Goal: Task Accomplishment & Management: Use online tool/utility

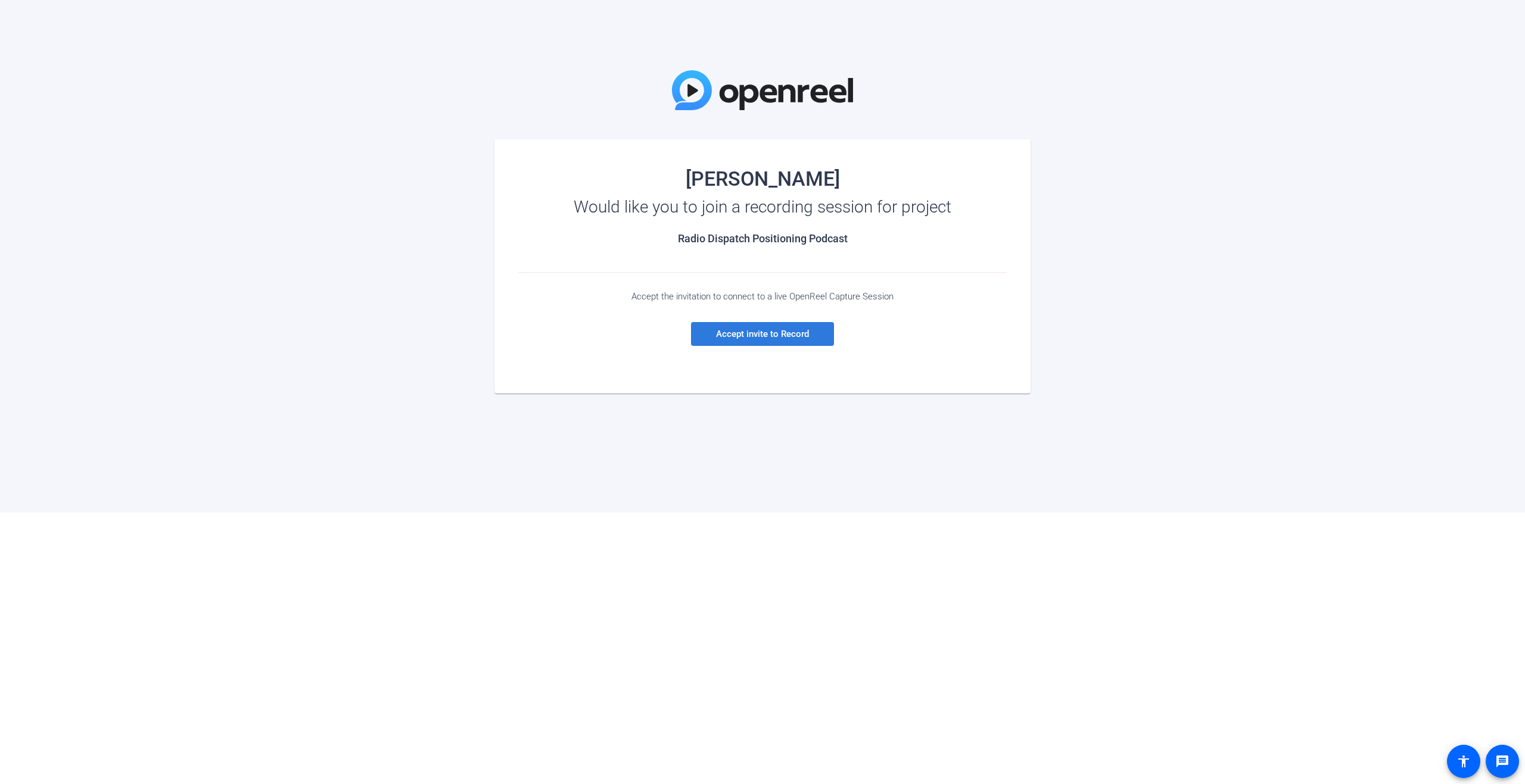
click at [770, 336] on span "Accept invite to Record" at bounding box center [762, 334] width 93 height 11
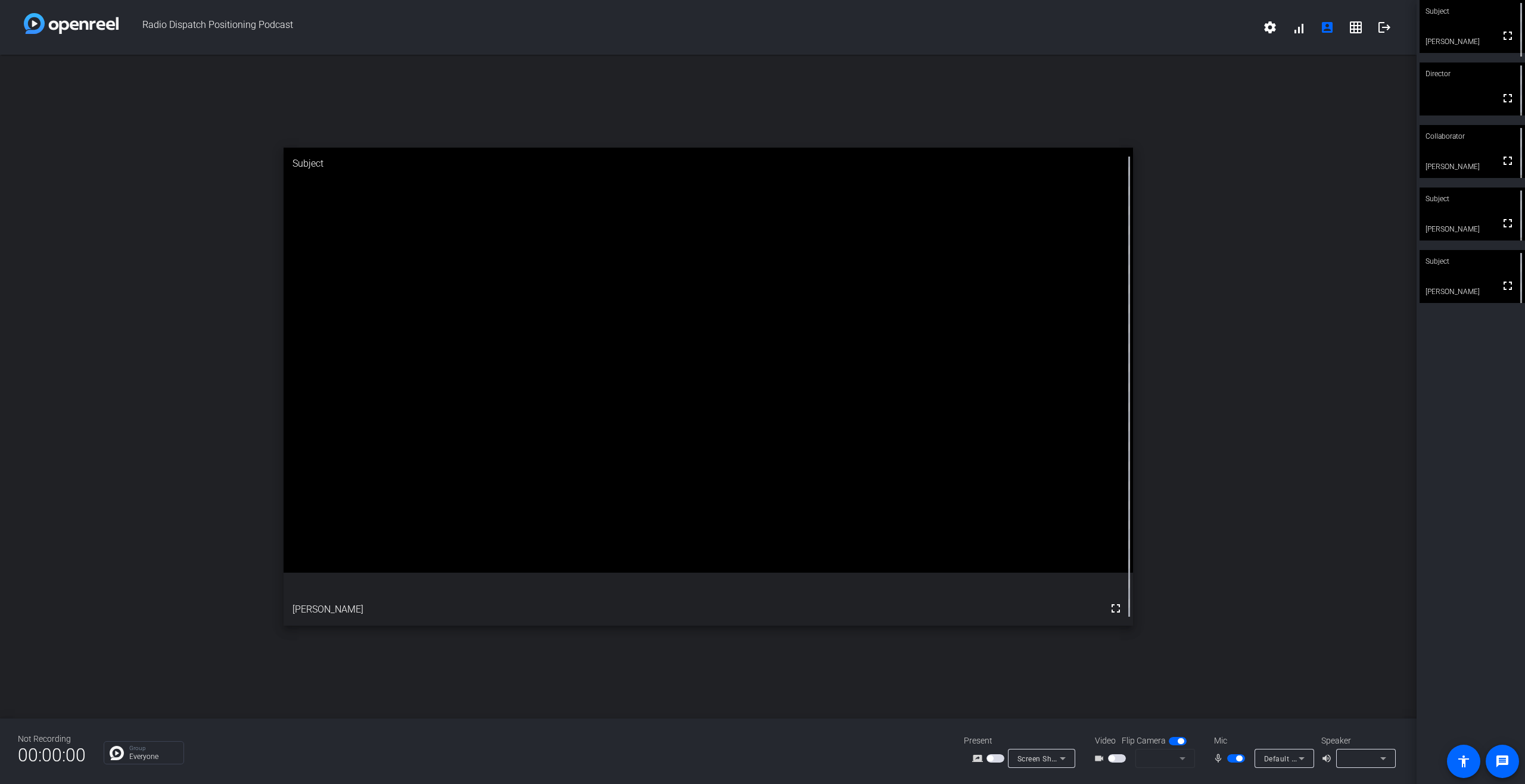
click at [1288, 760] on span "Default - Microphone (USB PnP Audio Device) (0c76:161e)" at bounding box center [1366, 758] width 203 height 10
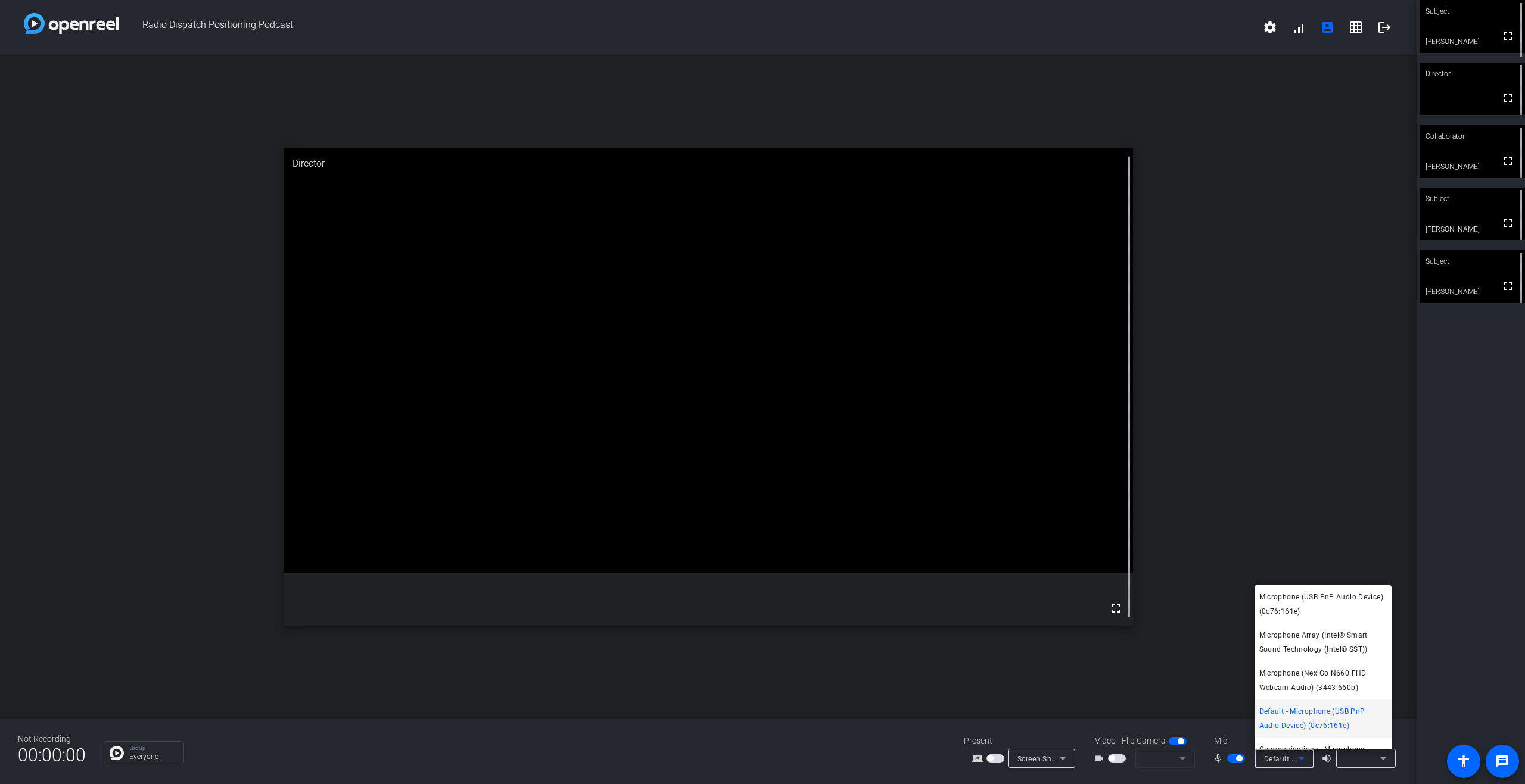
click at [866, 741] on div at bounding box center [762, 392] width 1525 height 784
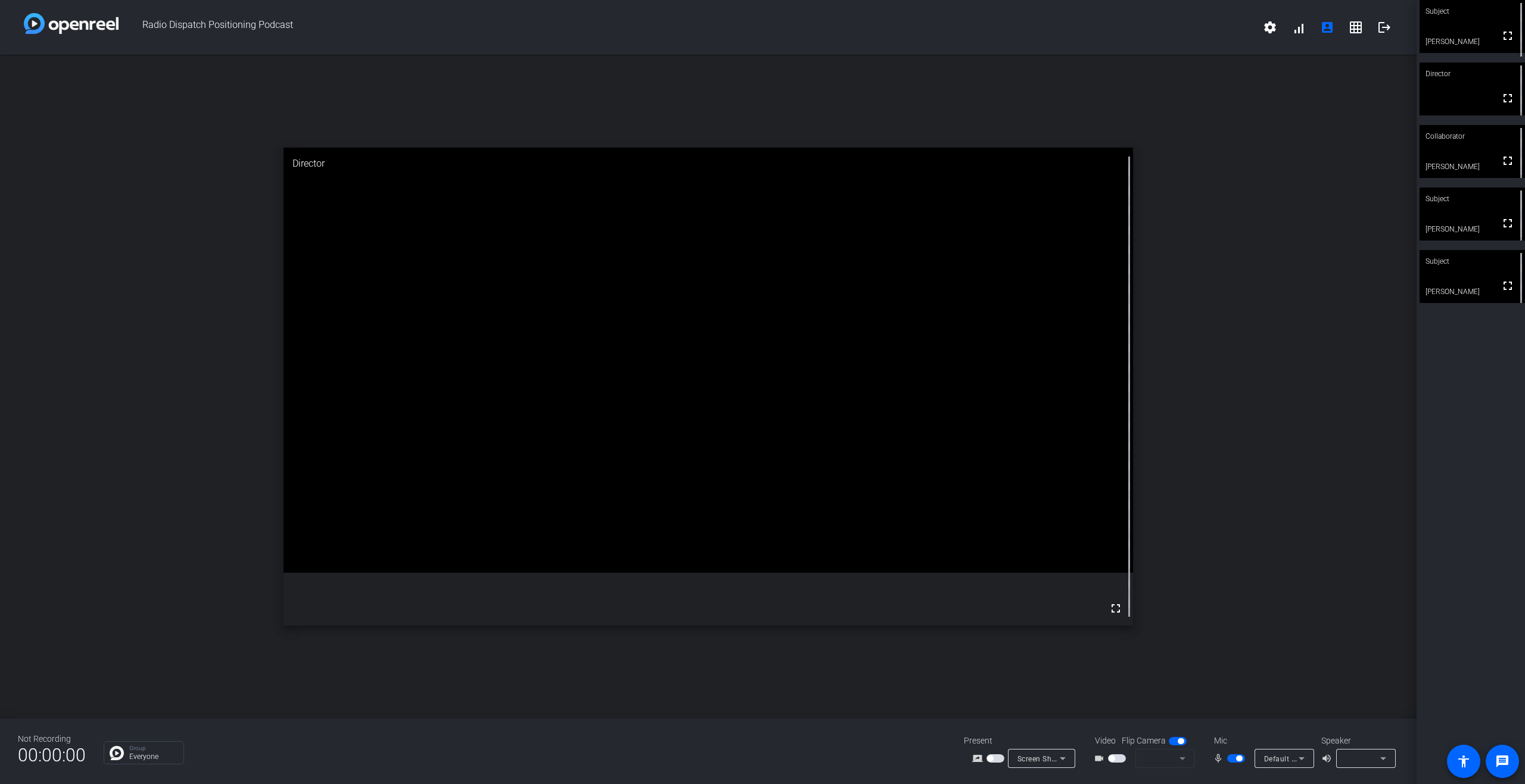
click at [1180, 763] on mat-form-field at bounding box center [1165, 759] width 60 height 19
click at [1180, 757] on mat-form-field at bounding box center [1165, 759] width 60 height 19
click at [1114, 758] on span "button" at bounding box center [1111, 759] width 6 height 6
click at [1190, 760] on div "NexiGo N660 FHD Webcam (3443:660b)" at bounding box center [1165, 759] width 60 height 19
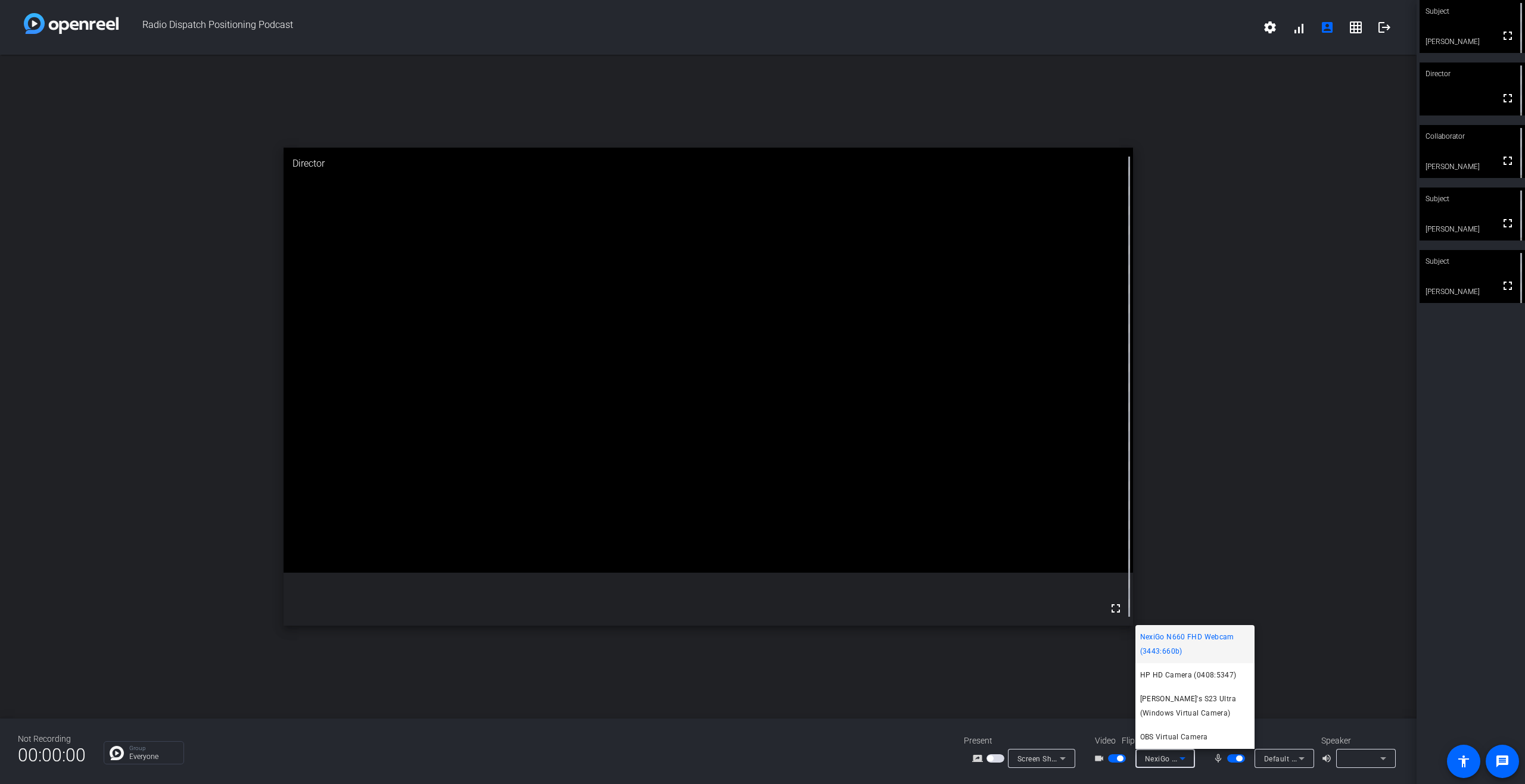
click at [1445, 591] on div at bounding box center [762, 392] width 1525 height 784
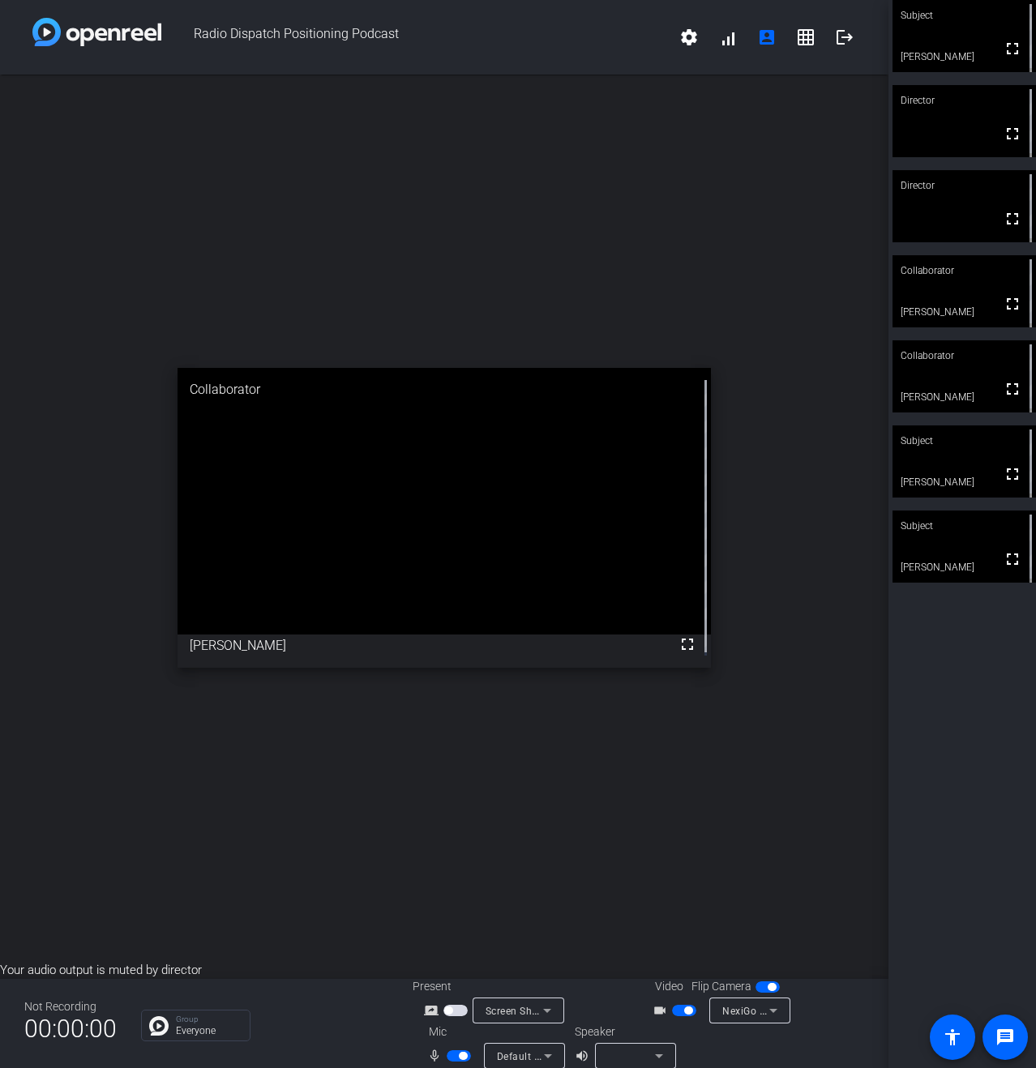
click at [451, 1059] on span "button" at bounding box center [459, 1055] width 24 height 11
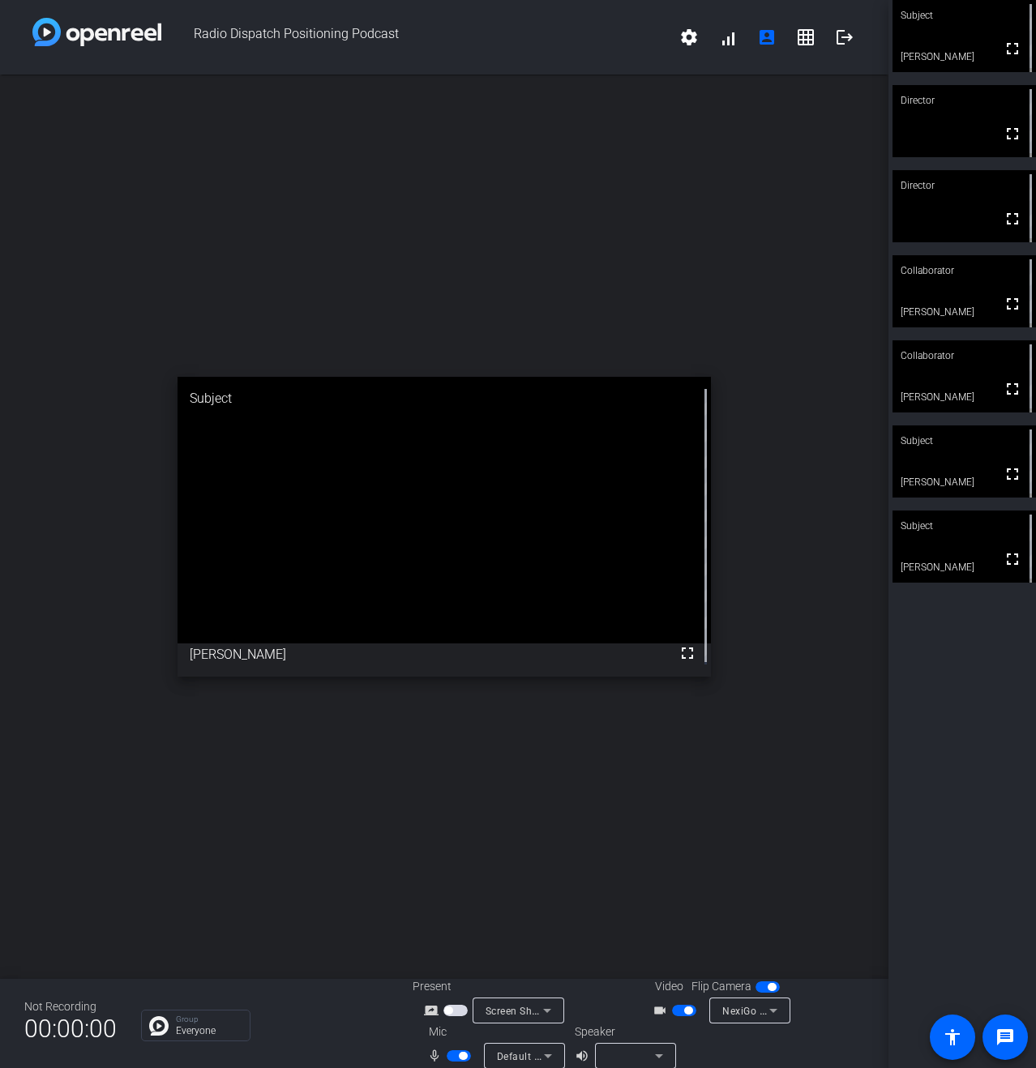
click at [447, 1059] on span "button" at bounding box center [459, 1055] width 24 height 11
click at [447, 1059] on span "button" at bounding box center [451, 1056] width 8 height 8
click at [659, 1052] on icon at bounding box center [658, 1055] width 19 height 19
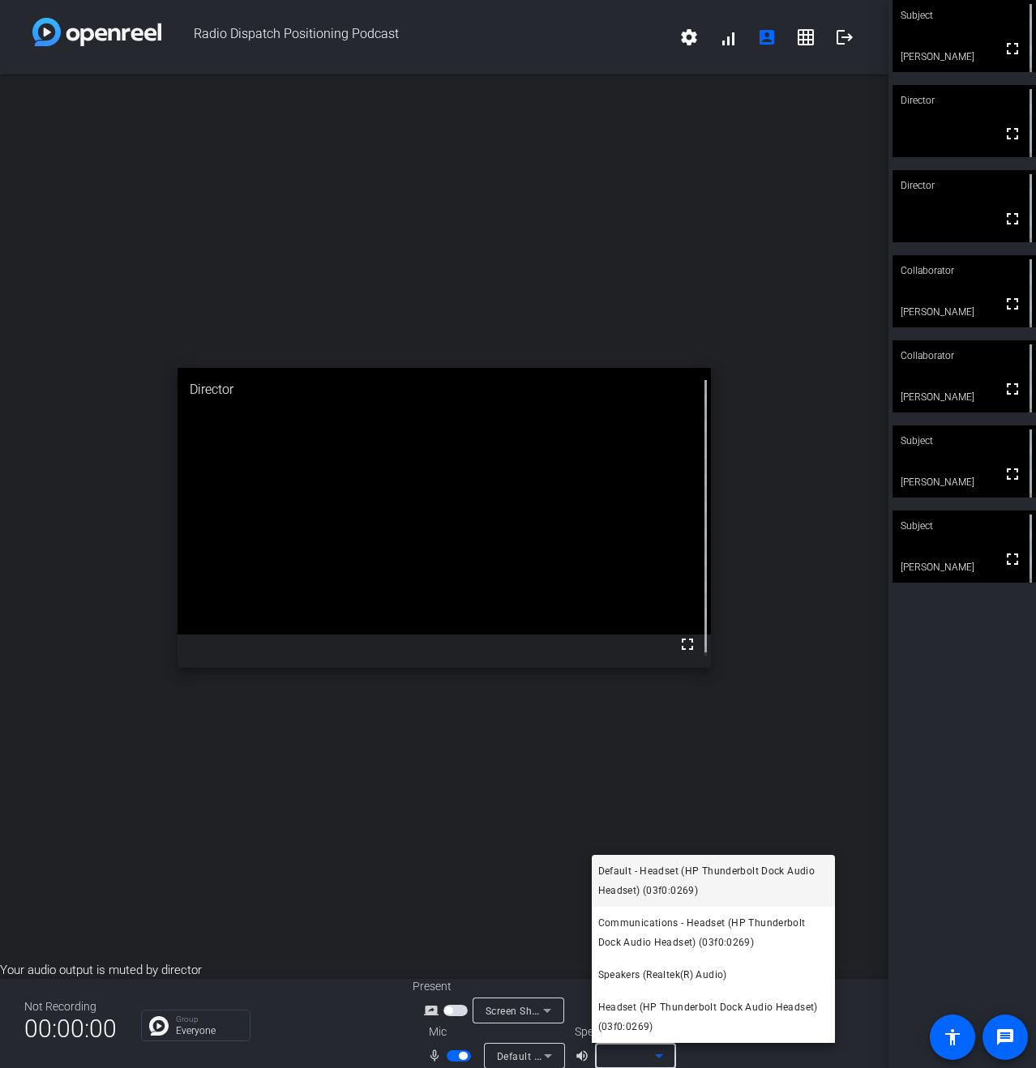
click at [456, 1054] on div at bounding box center [518, 534] width 1036 height 1068
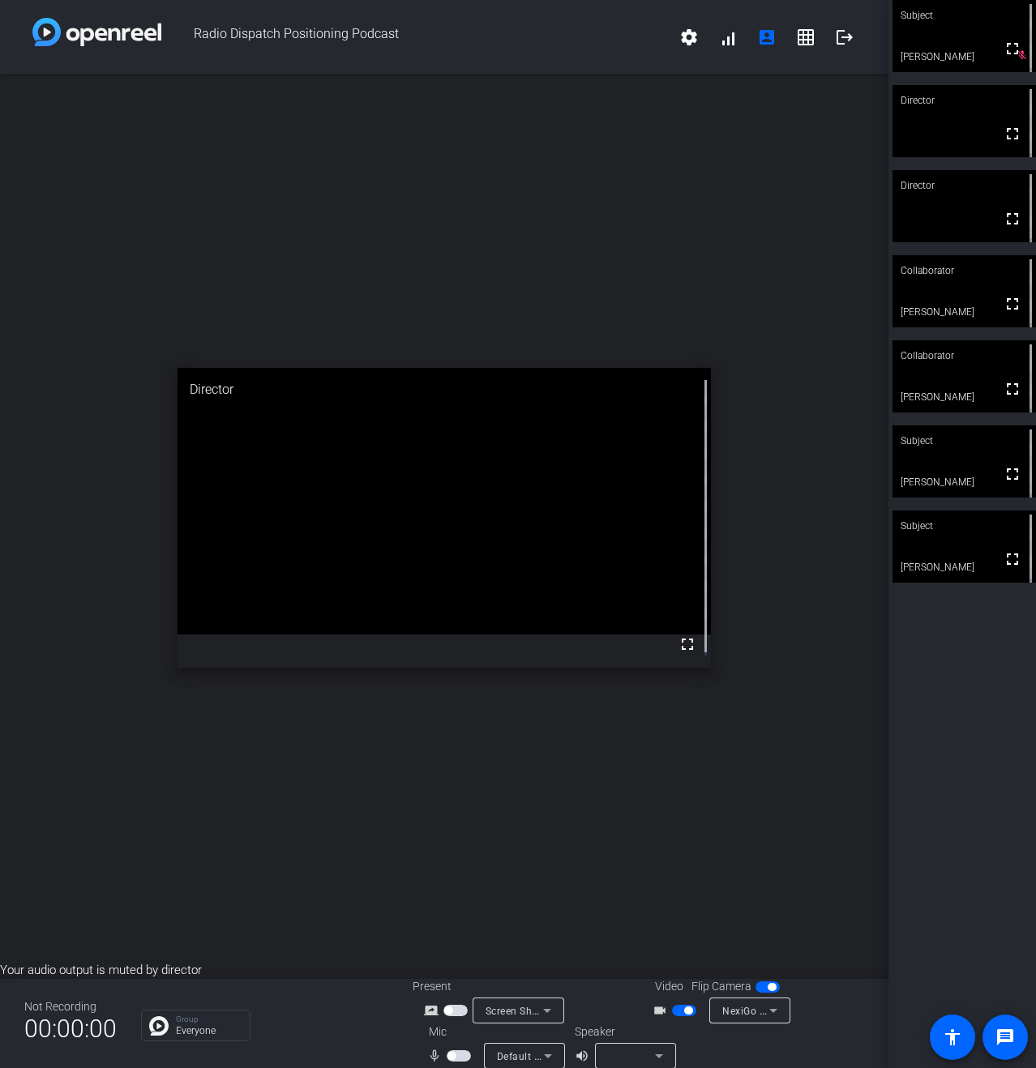
click at [512, 1052] on span "Default - Microphone (USB PnP Audio Device) (0c76:161e)" at bounding box center [635, 1056] width 276 height 13
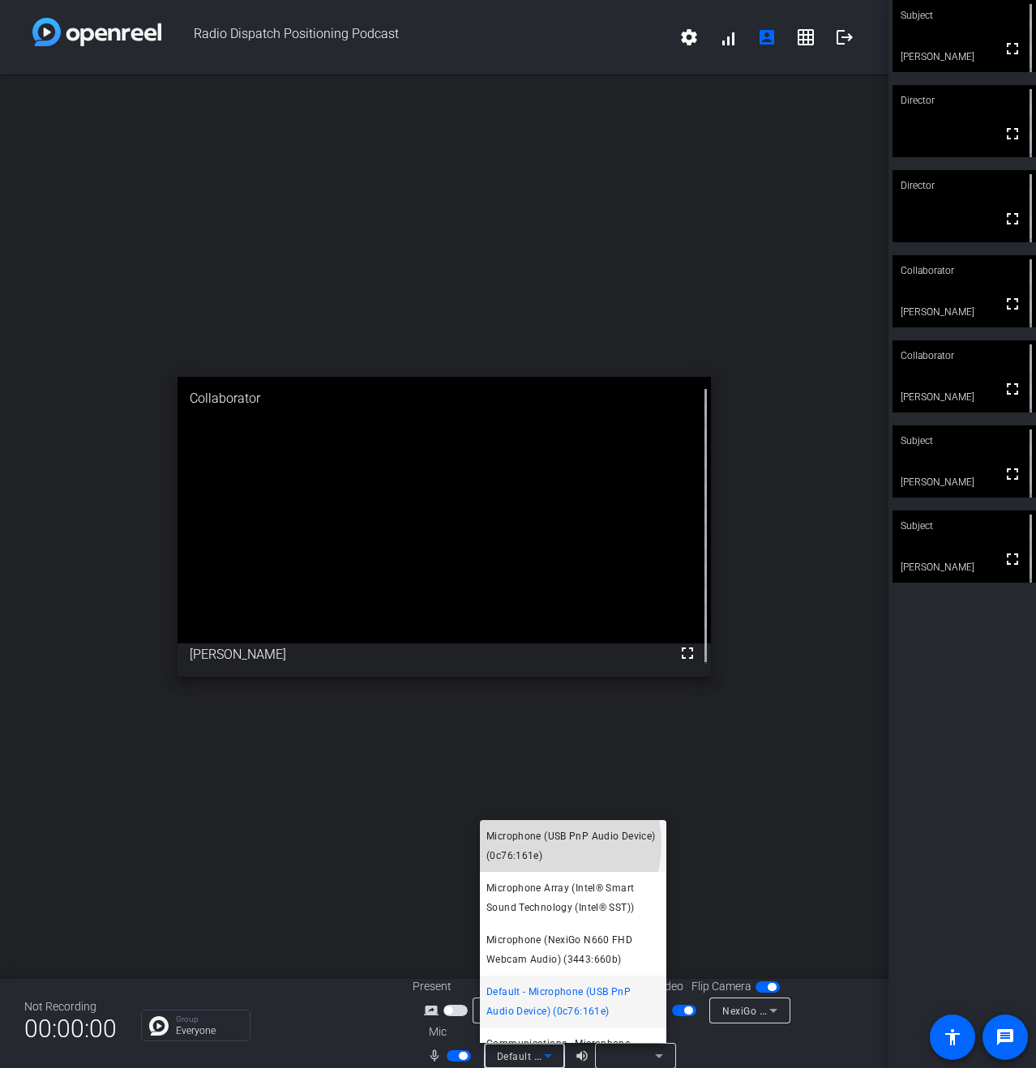
click at [539, 844] on span "Microphone (USB PnP Audio Device) (0c76:161e)" at bounding box center [572, 846] width 173 height 39
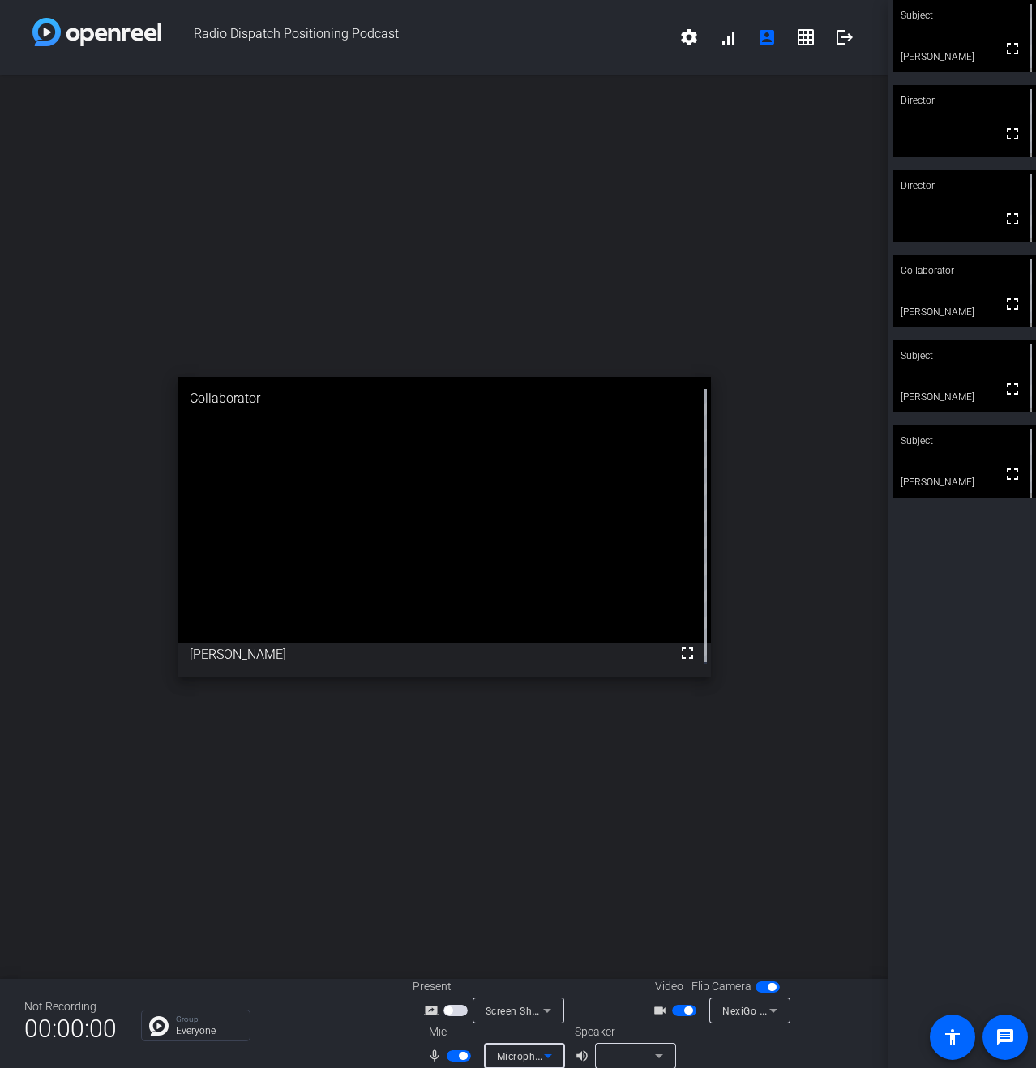
click at [620, 1055] on div at bounding box center [631, 1055] width 47 height 19
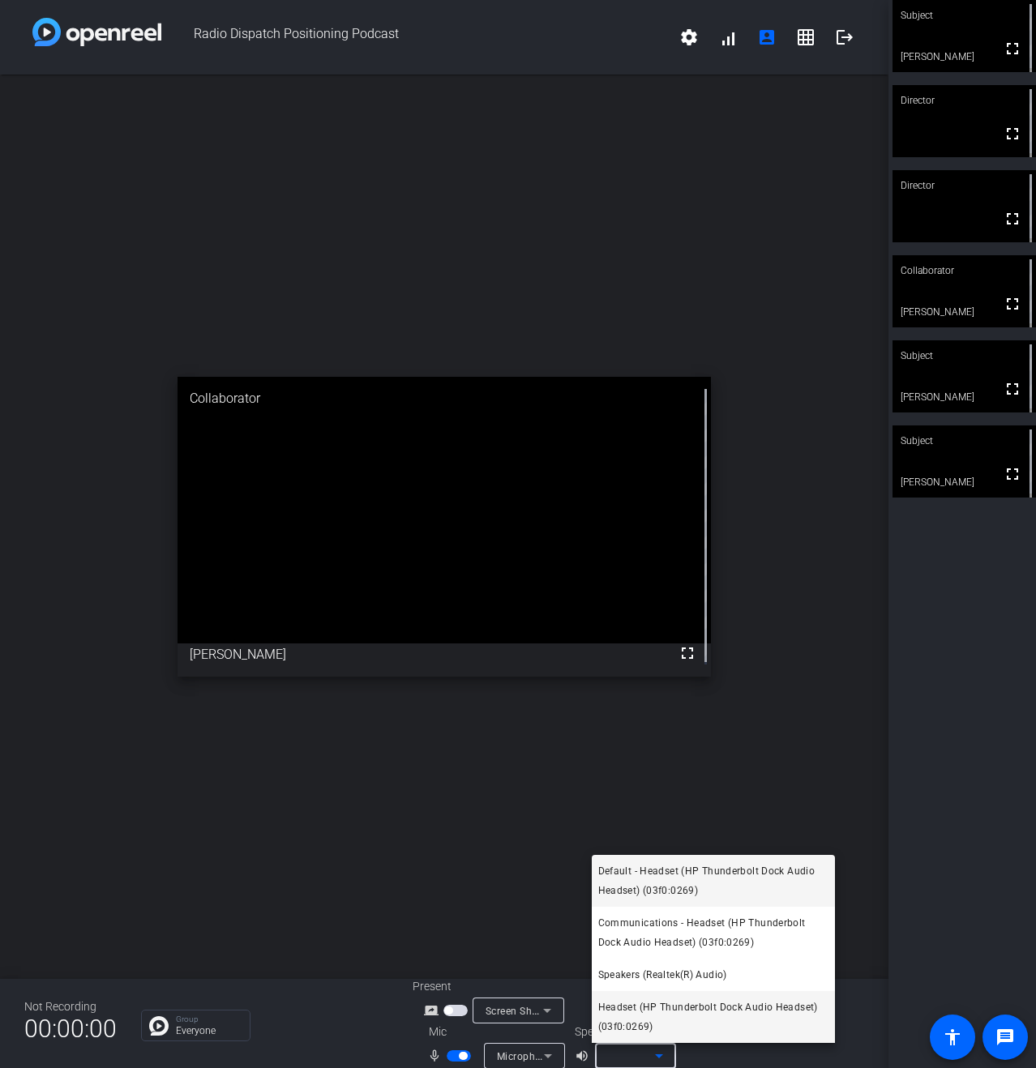
click at [652, 1015] on span "Headset (HP Thunderbolt Dock Audio Headset) (03f0:0269)" at bounding box center [713, 1017] width 230 height 39
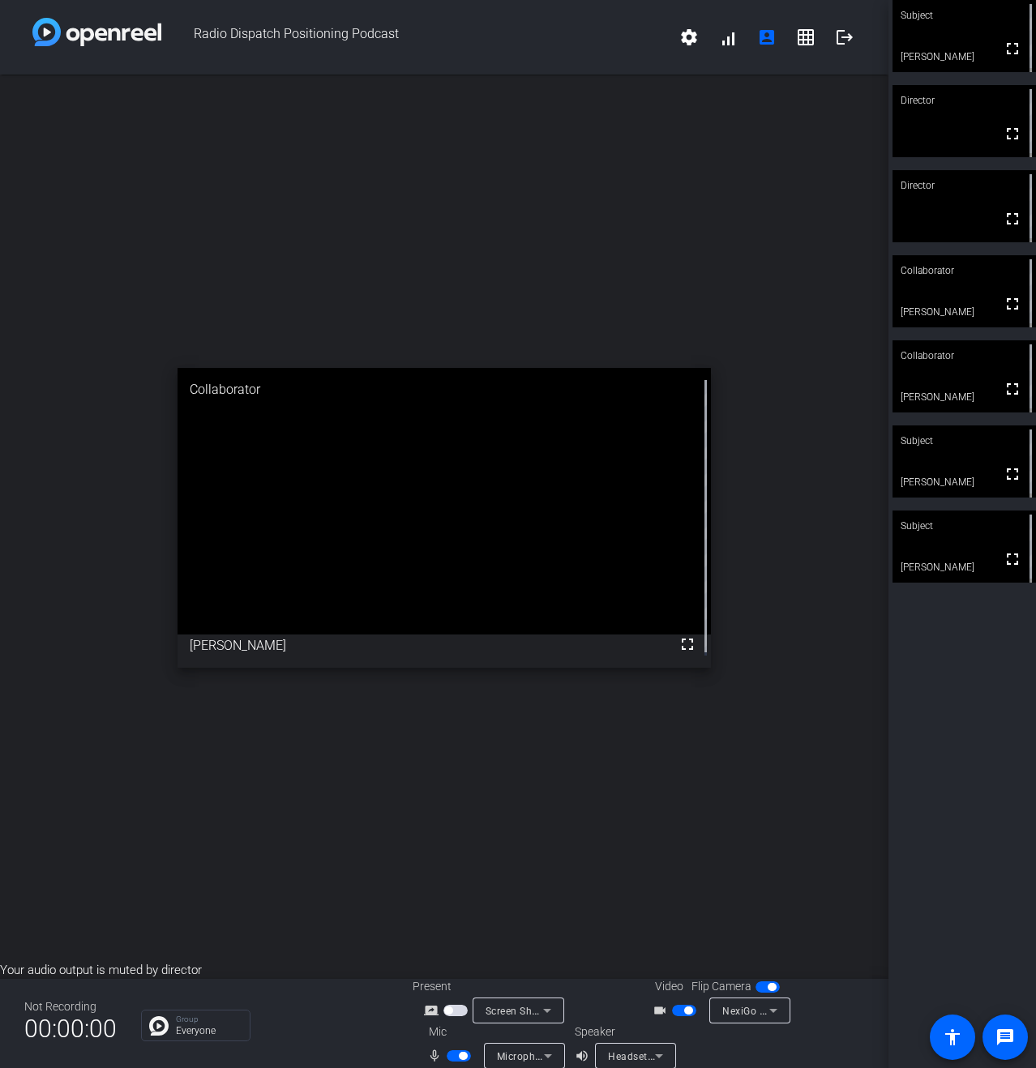
click at [853, 1008] on div "Video Flip Camera videocam_outline NexiGo N660 FHD Webcam (3443:660b)" at bounding box center [751, 1000] width 225 height 45
click at [454, 1051] on span "button" at bounding box center [459, 1055] width 24 height 11
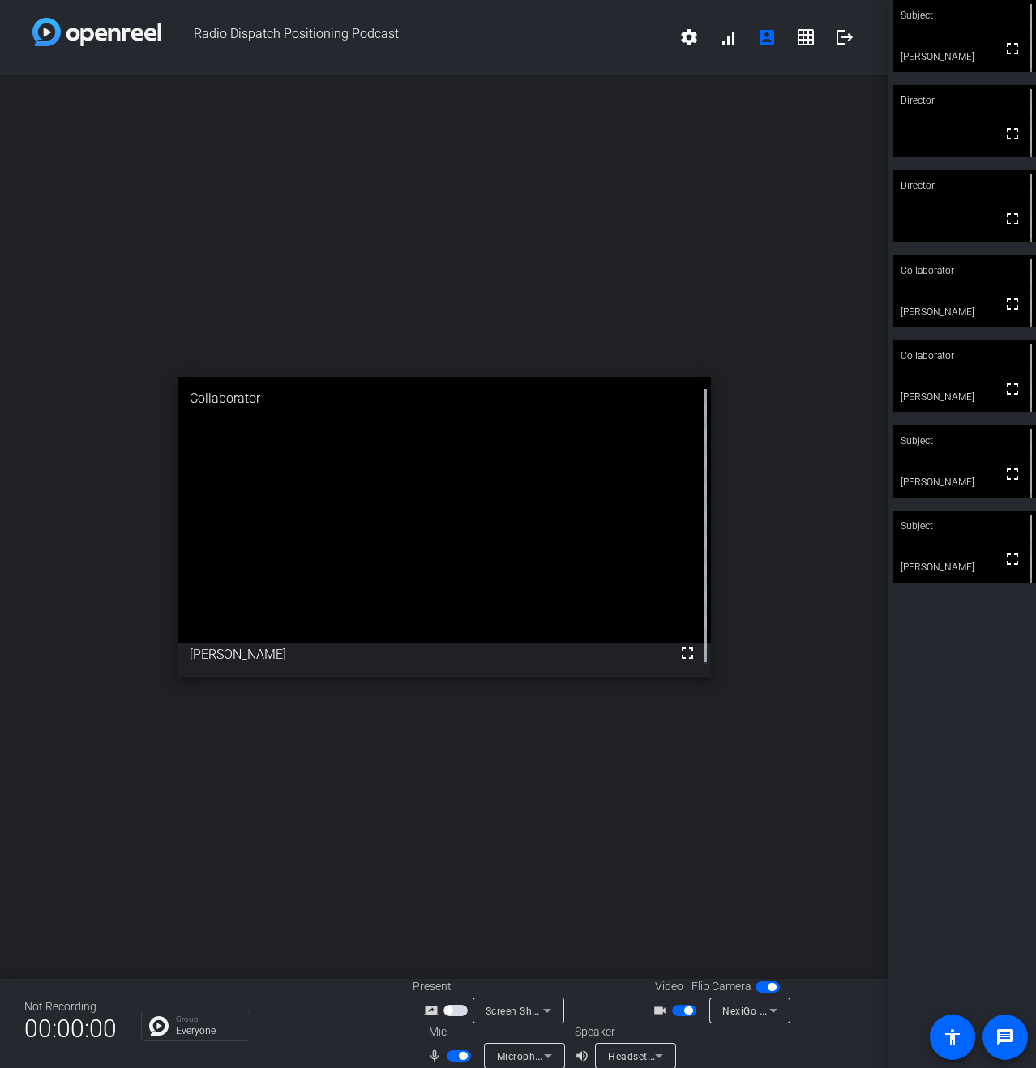
click at [824, 1039] on div at bounding box center [792, 1046] width 144 height 45
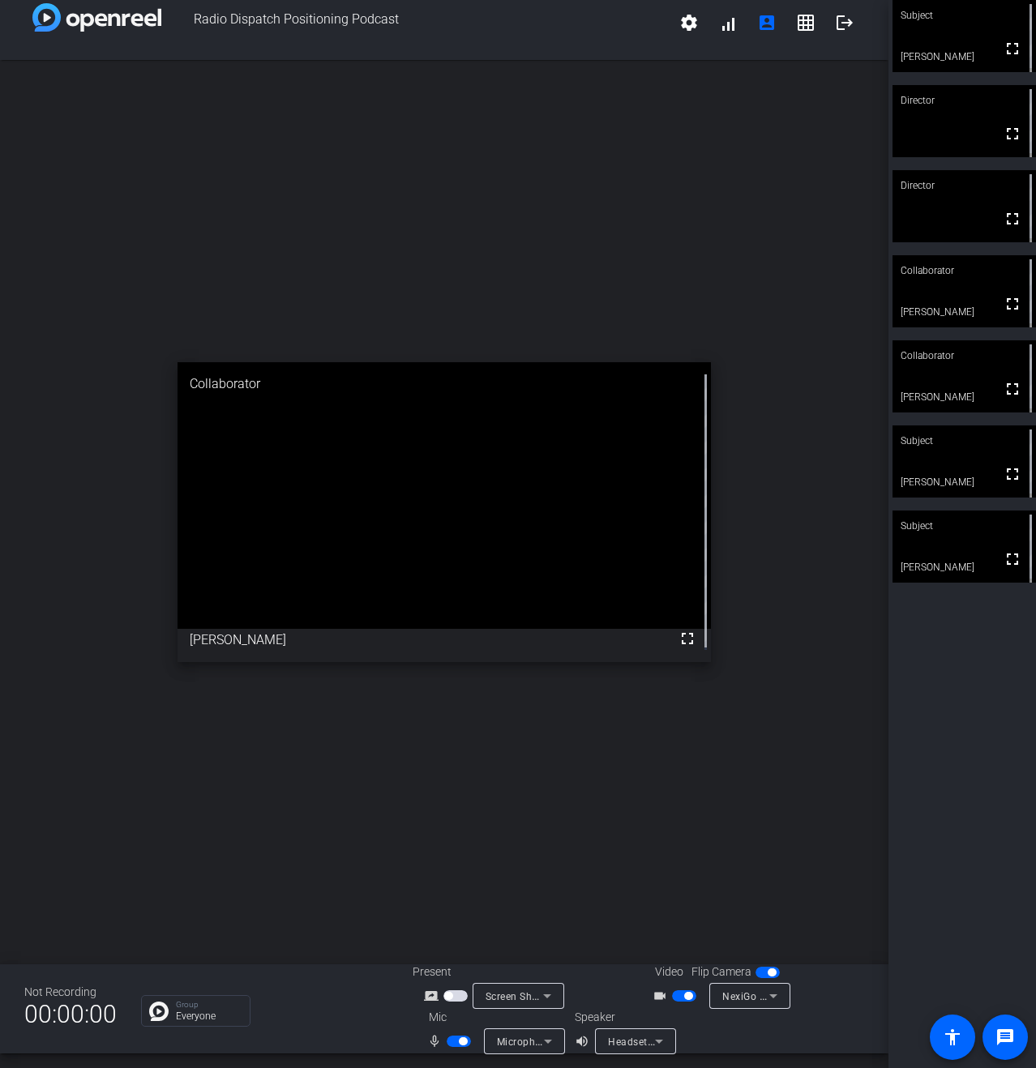
scroll to position [19, 0]
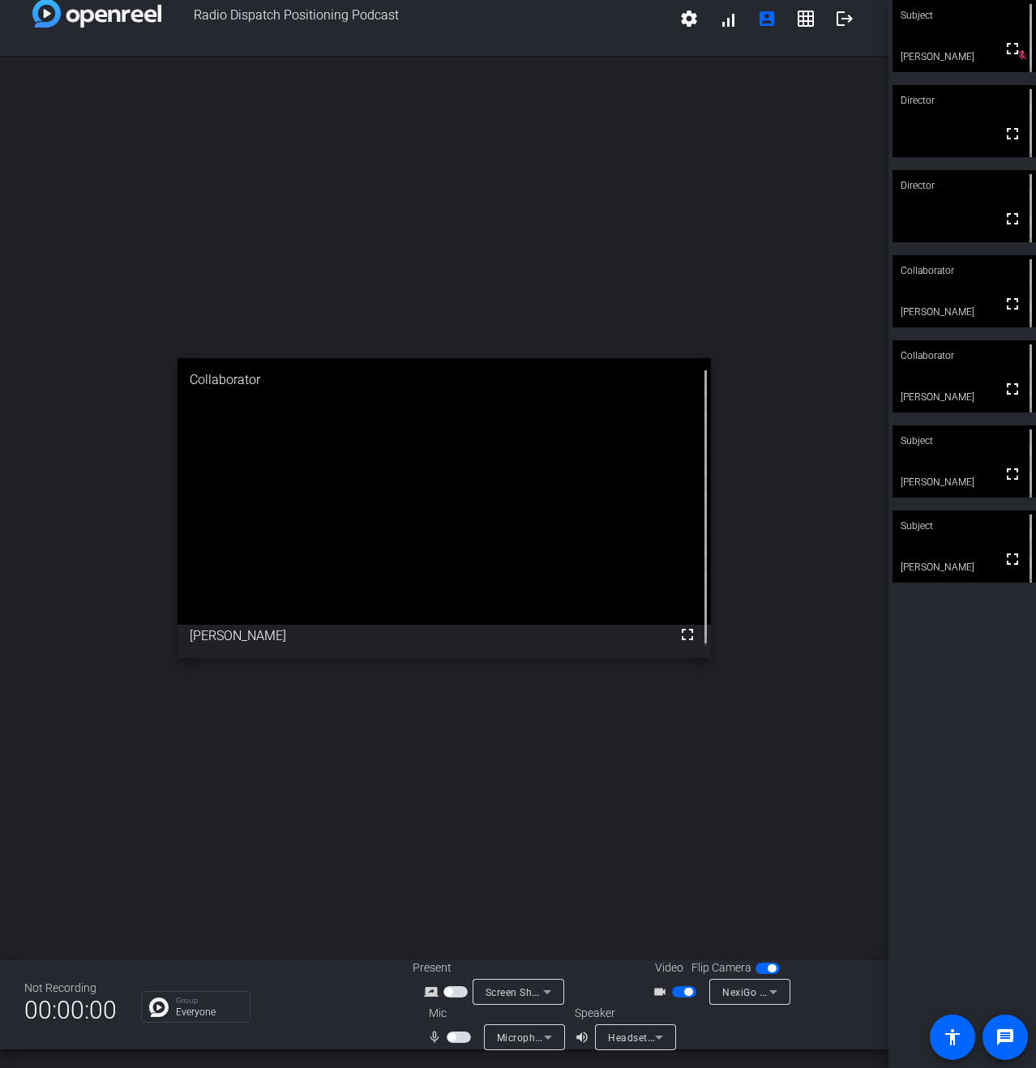
click at [458, 1037] on span "button" at bounding box center [459, 1037] width 24 height 11
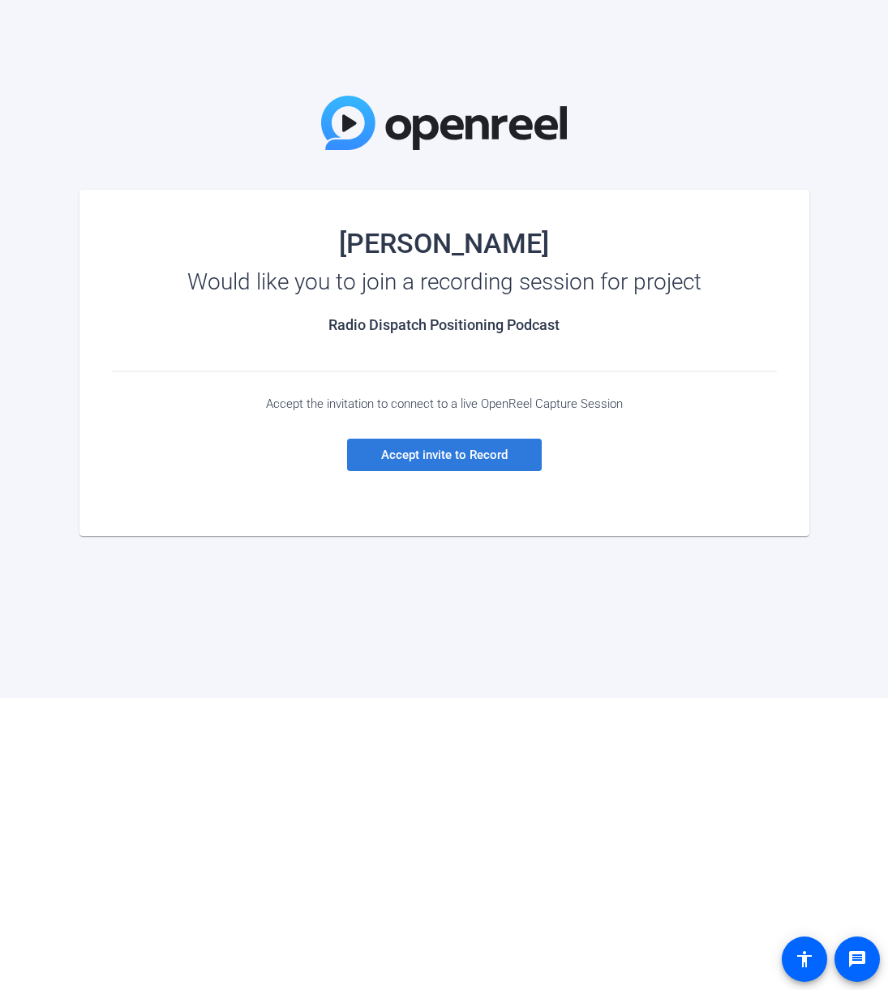
click at [480, 456] on span "Accept invite to Record" at bounding box center [444, 454] width 126 height 15
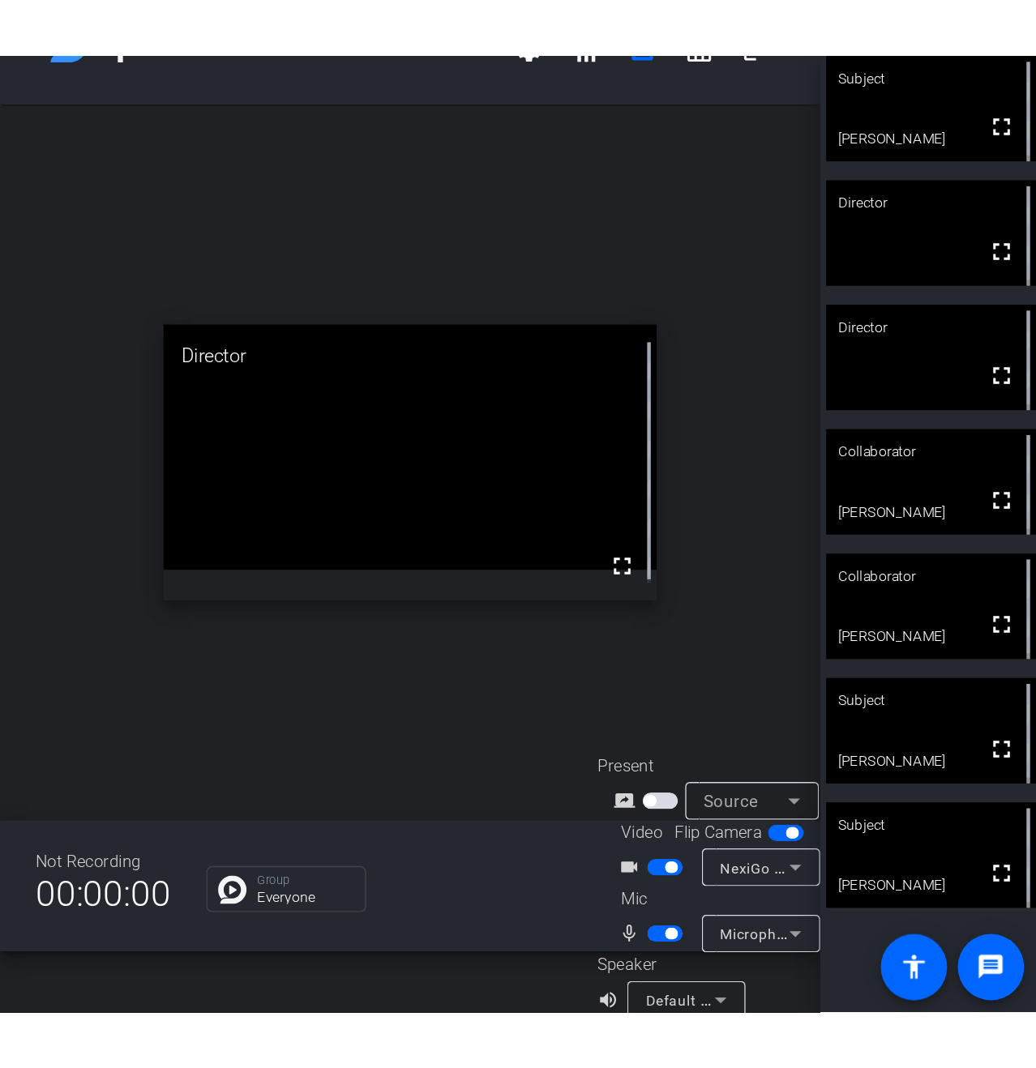
scroll to position [19, 0]
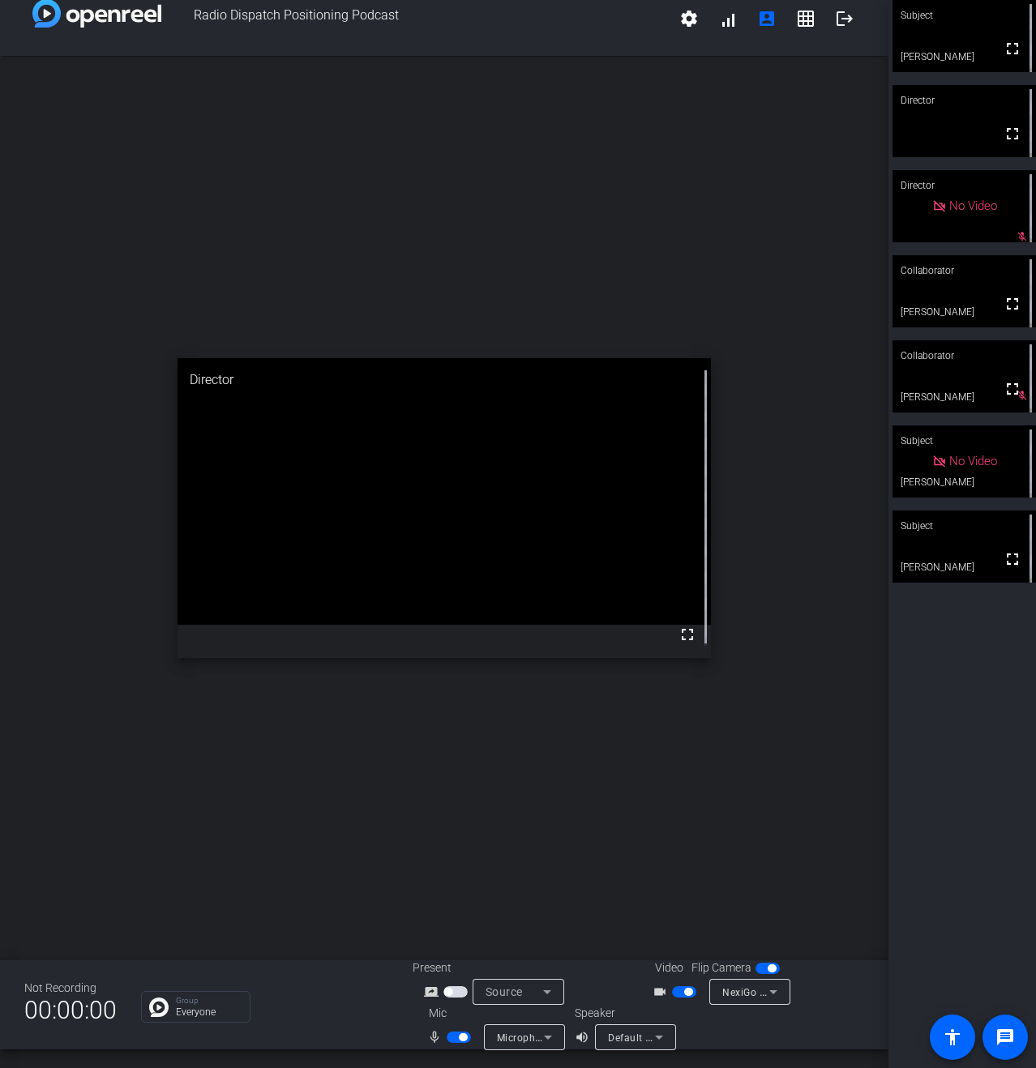
click at [677, 989] on span "button" at bounding box center [684, 991] width 24 height 11
click at [680, 989] on span "button" at bounding box center [684, 991] width 24 height 11
